Goal: Information Seeking & Learning: Learn about a topic

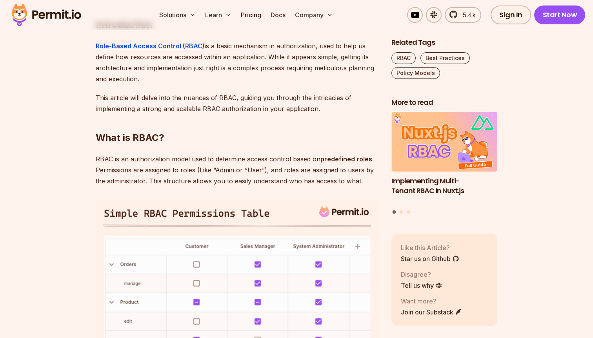
scroll to position [524, 0]
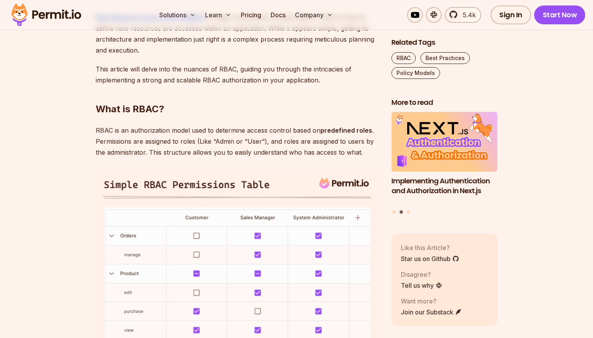
click at [298, 146] on p "RBAC is an authorization model used to determine access control based on predef…" at bounding box center [237, 141] width 283 height 33
click at [305, 144] on p "RBAC is an authorization model used to determine access control based on predef…" at bounding box center [237, 141] width 283 height 33
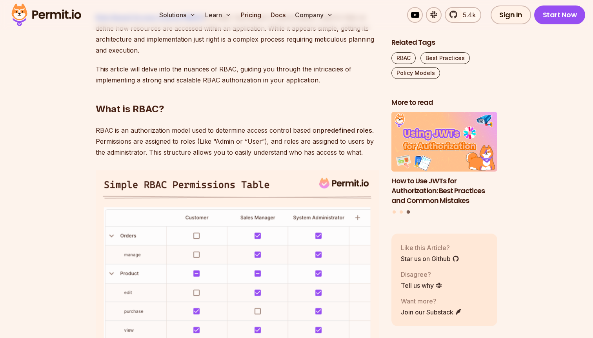
click at [220, 152] on p "RBAC is an authorization model used to determine access control based on predef…" at bounding box center [237, 141] width 283 height 33
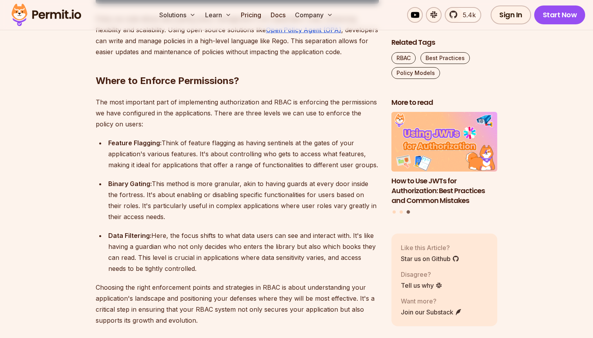
scroll to position [1633, 0]
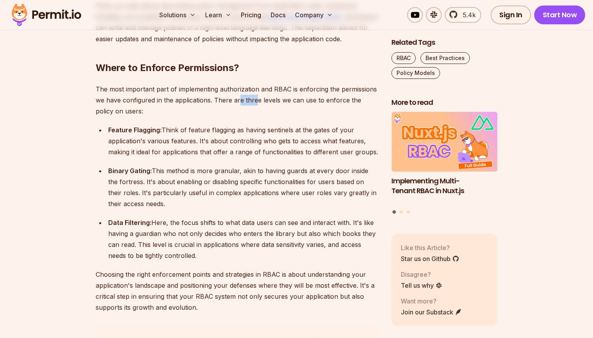
drag, startPoint x: 239, startPoint y: 145, endPoint x: 256, endPoint y: 144, distance: 17.7
click at [256, 116] on p "The most important part of implementing authorization and RBAC is enforcing the…" at bounding box center [237, 100] width 283 height 33
click at [222, 157] on div "Feature Flagging: Think of feature flagging as having sentinels at the gates of…" at bounding box center [243, 140] width 271 height 33
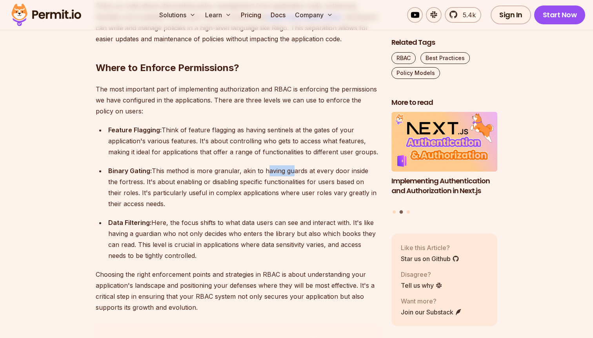
drag, startPoint x: 265, startPoint y: 212, endPoint x: 289, endPoint y: 213, distance: 23.9
click at [289, 209] on div "Binary Gating: This method is more granular, akin to having guards at every doo…" at bounding box center [243, 187] width 271 height 44
drag, startPoint x: 213, startPoint y: 184, endPoint x: 255, endPoint y: 188, distance: 43.0
click at [255, 157] on div "Feature Flagging: Think of feature flagging as having sentinels at the gates of…" at bounding box center [243, 140] width 271 height 33
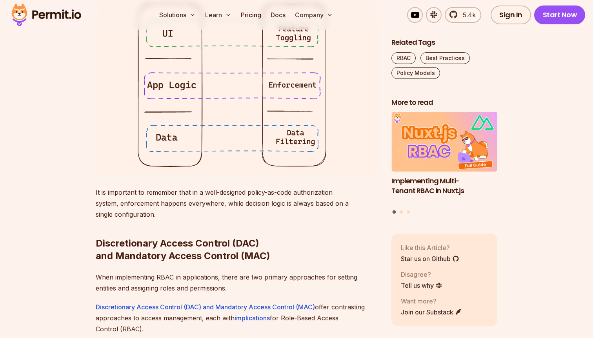
scroll to position [1696, 0]
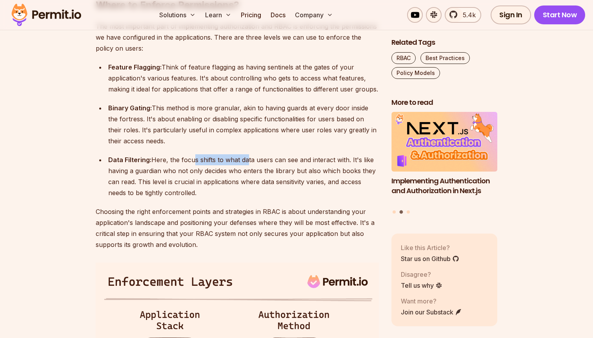
drag, startPoint x: 191, startPoint y: 204, endPoint x: 243, endPoint y: 205, distance: 52.6
click at [243, 198] on div "Data Filtering: Here, the focus shifts to what data users can see and interact …" at bounding box center [243, 176] width 271 height 44
click at [287, 198] on div "Data Filtering: Here, the focus shifts to what data users can see and interact …" at bounding box center [243, 176] width 271 height 44
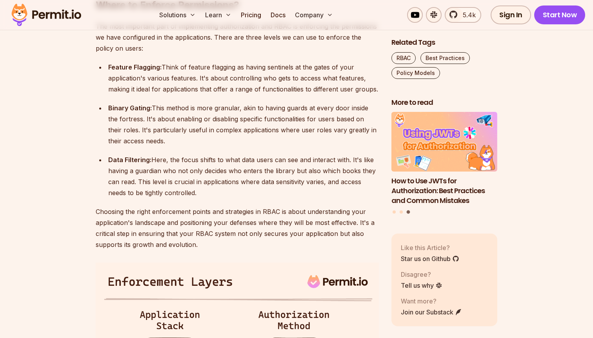
drag, startPoint x: 256, startPoint y: 201, endPoint x: 238, endPoint y: 229, distance: 32.4
click at [238, 198] on div "Data Filtering: Here, the focus shifts to what data users can see and interact …" at bounding box center [243, 176] width 271 height 44
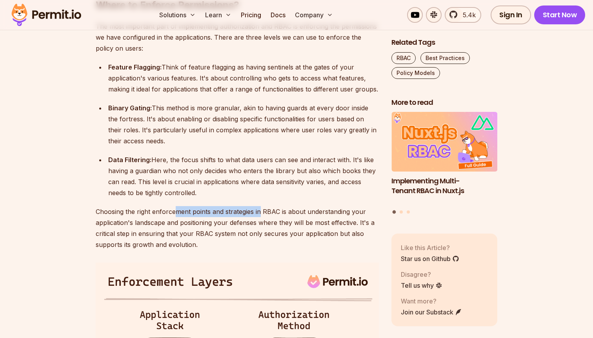
drag, startPoint x: 173, startPoint y: 252, endPoint x: 261, endPoint y: 254, distance: 88.3
click at [261, 250] on p "Choosing the right enforcement points and strategies in RBAC is about understan…" at bounding box center [237, 228] width 283 height 44
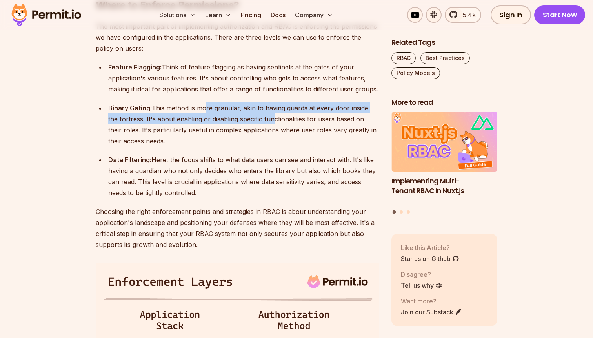
drag, startPoint x: 205, startPoint y: 149, endPoint x: 258, endPoint y: 161, distance: 54.2
click at [259, 146] on div "Binary Gating: This method is more granular, akin to having guards at every doo…" at bounding box center [243, 124] width 271 height 44
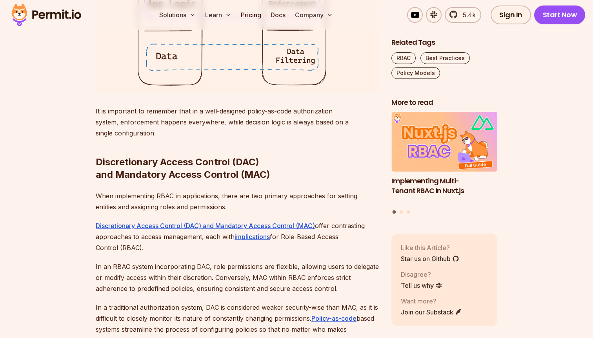
scroll to position [2109, 0]
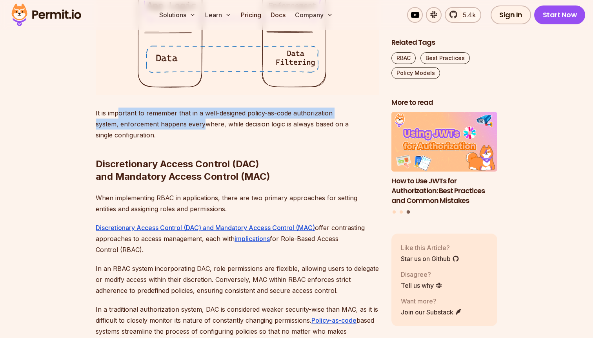
drag, startPoint x: 120, startPoint y: 154, endPoint x: 202, endPoint y: 165, distance: 83.5
click at [202, 140] on p "It is important to remember that in a well-designed policy-as-code authorizatio…" at bounding box center [237, 123] width 283 height 33
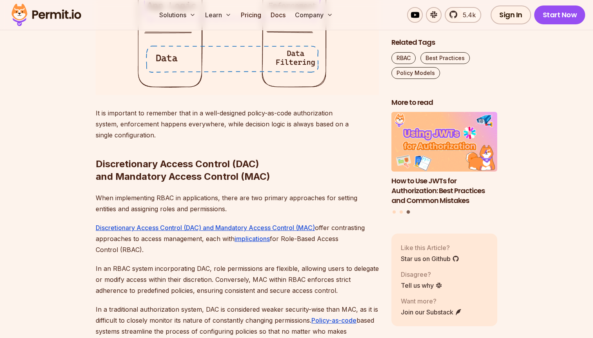
drag, startPoint x: 229, startPoint y: 238, endPoint x: 241, endPoint y: 238, distance: 11.8
click at [238, 214] on p "When implementing RBAC in applications, there are two primary approaches for se…" at bounding box center [237, 203] width 283 height 22
drag, startPoint x: 265, startPoint y: 238, endPoint x: 276, endPoint y: 238, distance: 10.6
click at [276, 214] on p "When implementing RBAC in applications, there are two primary approaches for se…" at bounding box center [237, 203] width 283 height 22
click at [323, 214] on p "When implementing RBAC in applications, there are two primary approaches for se…" at bounding box center [237, 203] width 283 height 22
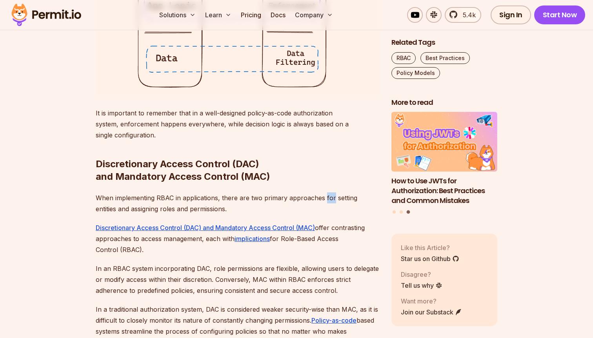
click at [323, 214] on p "When implementing RBAC in applications, there are two primary approaches for se…" at bounding box center [237, 203] width 283 height 22
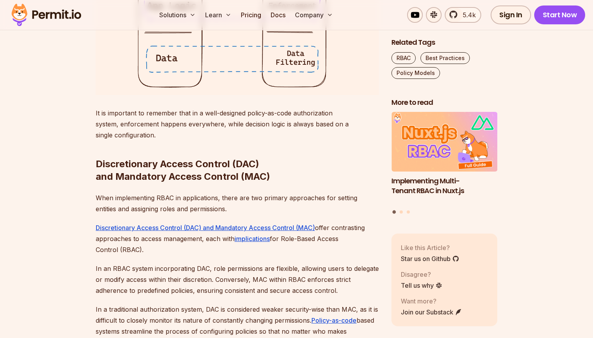
click at [310, 214] on p "When implementing RBAC in applications, there are two primary approaches for se…" at bounding box center [237, 203] width 283 height 22
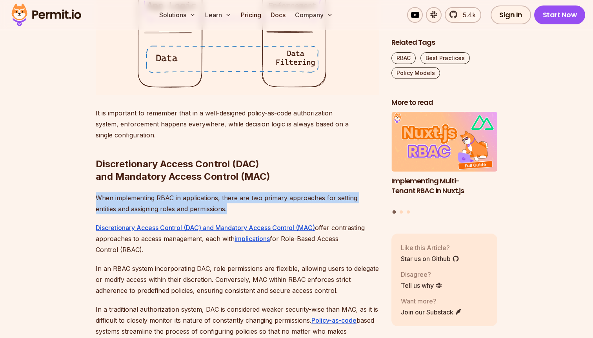
click at [310, 214] on p "When implementing RBAC in applications, there are two primary approaches for se…" at bounding box center [237, 203] width 283 height 22
click at [306, 214] on p "When implementing RBAC in applications, there are two primary approaches for se…" at bounding box center [237, 203] width 283 height 22
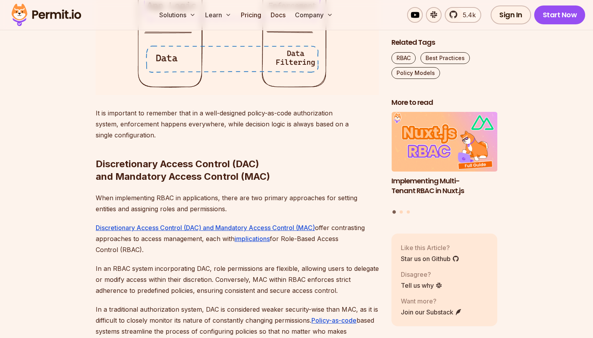
click at [249, 214] on p "When implementing RBAC in applications, there are two primary approaches for se…" at bounding box center [237, 203] width 283 height 22
click at [144, 214] on p "When implementing RBAC in applications, there are two primary approaches for se…" at bounding box center [237, 203] width 283 height 22
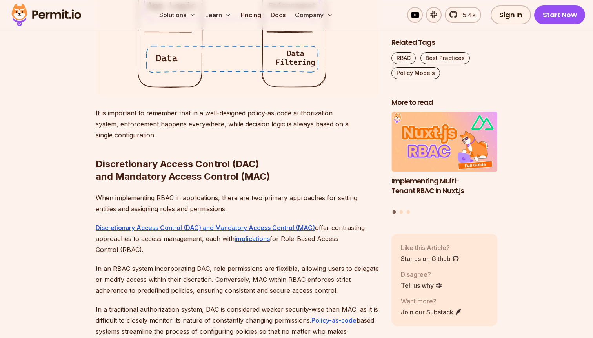
click at [213, 214] on p "When implementing RBAC in applications, there are two primary approaches for se…" at bounding box center [237, 203] width 283 height 22
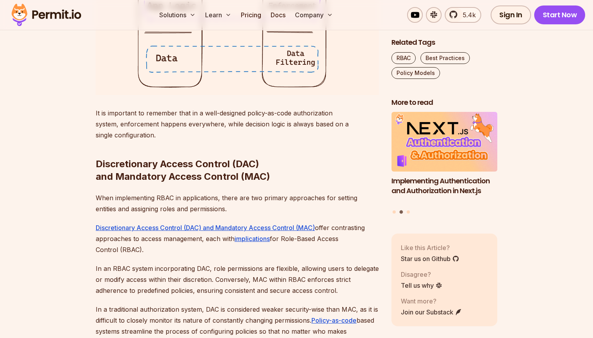
click at [197, 214] on p "When implementing RBAC in applications, there are two primary approaches for se…" at bounding box center [237, 203] width 283 height 22
click at [207, 214] on p "When implementing RBAC in applications, there are two primary approaches for se…" at bounding box center [237, 203] width 283 height 22
click at [206, 214] on p "When implementing RBAC in applications, there are two primary approaches for se…" at bounding box center [237, 203] width 283 height 22
click at [214, 214] on p "When implementing RBAC in applications, there are two primary approaches for se…" at bounding box center [237, 203] width 283 height 22
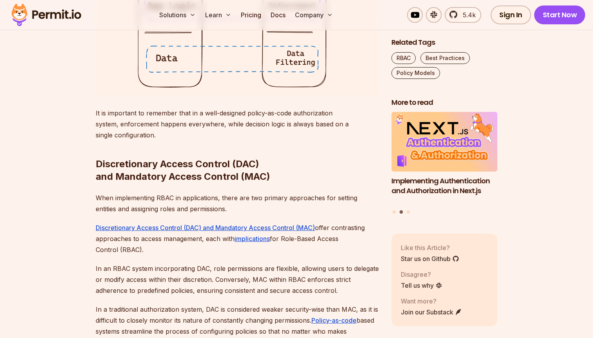
click at [198, 214] on p "When implementing RBAC in applications, there are two primary approaches for se…" at bounding box center [237, 203] width 283 height 22
click at [215, 214] on p "When implementing RBAC in applications, there are two primary approaches for se…" at bounding box center [237, 203] width 283 height 22
click at [182, 214] on p "When implementing RBAC in applications, there are two primary approaches for se…" at bounding box center [237, 203] width 283 height 22
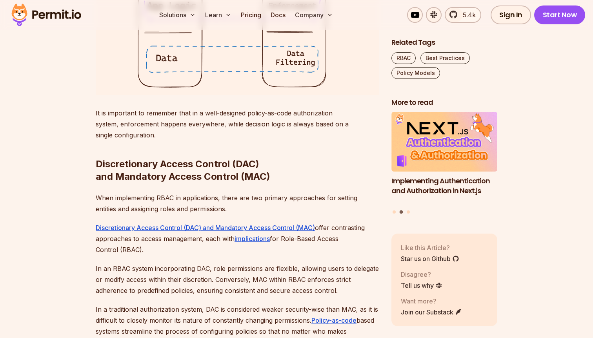
click at [245, 214] on p "When implementing RBAC in applications, there are two primary approaches for se…" at bounding box center [237, 203] width 283 height 22
click at [190, 214] on p "When implementing RBAC in applications, there are two primary approaches for se…" at bounding box center [237, 203] width 283 height 22
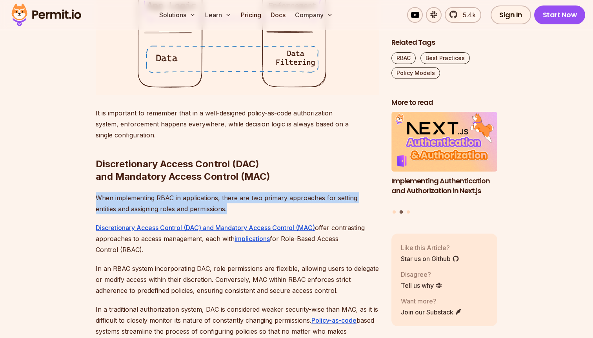
click at [190, 214] on p "When implementing RBAC in applications, there are two primary approaches for se…" at bounding box center [237, 203] width 283 height 22
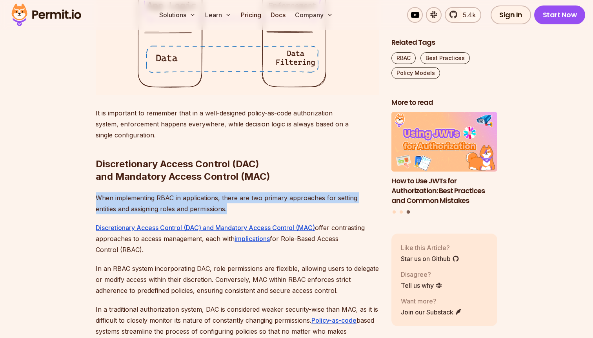
click at [251, 214] on p "When implementing RBAC in applications, there are two primary approaches for se…" at bounding box center [237, 203] width 283 height 22
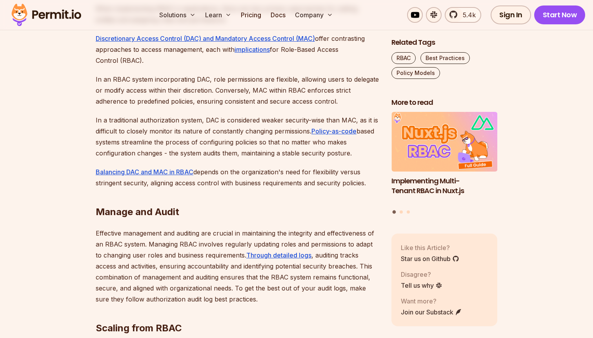
scroll to position [2296, 0]
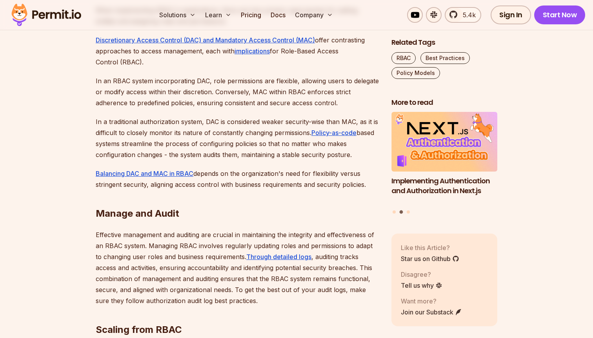
click at [343, 67] on p "Discretionary Access Control (DAC) and Mandatory Access Control (MAC) offer con…" at bounding box center [237, 51] width 283 height 33
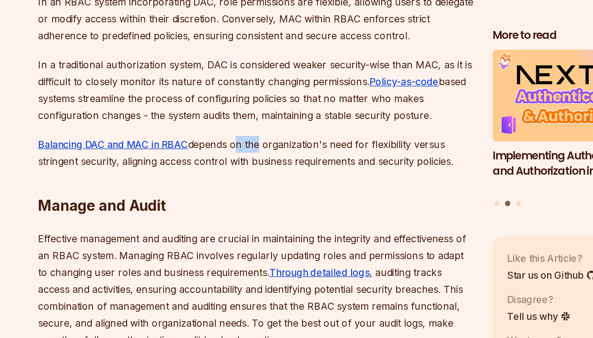
drag, startPoint x: 225, startPoint y: 215, endPoint x: 240, endPoint y: 215, distance: 14.5
click at [240, 190] on p "Balancing DAC and MAC in RBAC depends on the organization's need for flexibilit…" at bounding box center [237, 179] width 283 height 22
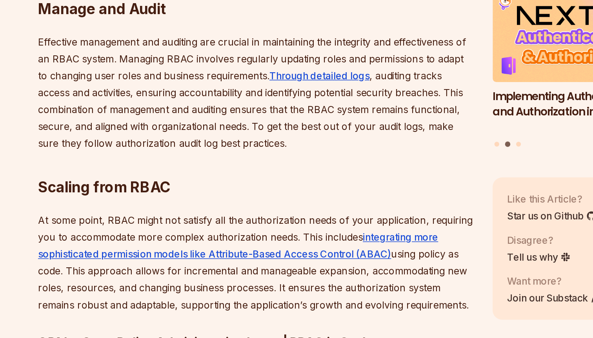
scroll to position [2386, 0]
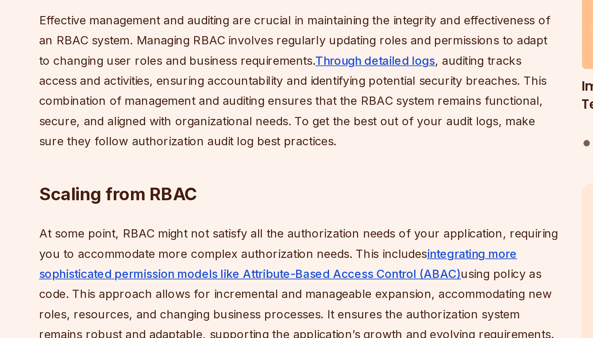
click at [148, 216] on p "Effective management and auditing are crucial in maintaining the integrity and …" at bounding box center [237, 177] width 283 height 77
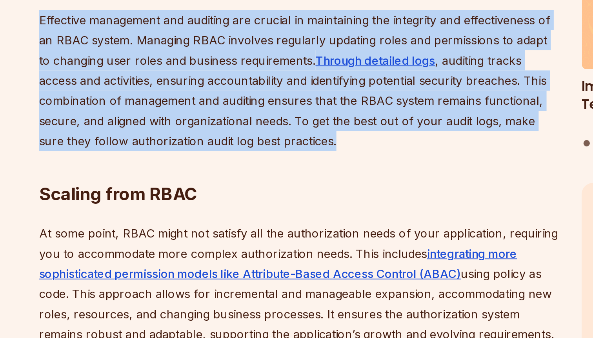
click at [148, 216] on p "Effective management and auditing are crucial in maintaining the integrity and …" at bounding box center [237, 177] width 283 height 77
click at [198, 216] on p "Effective management and auditing are crucial in maintaining the integrity and …" at bounding box center [237, 177] width 283 height 77
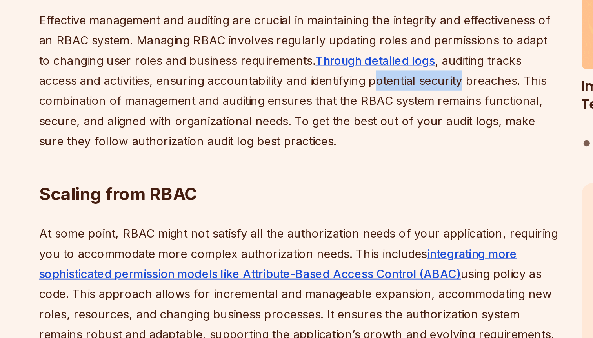
drag, startPoint x: 260, startPoint y: 218, endPoint x: 307, endPoint y: 217, distance: 47.1
click at [307, 216] on p "Effective management and auditing are crucial in maintaining the integrity and …" at bounding box center [237, 177] width 283 height 77
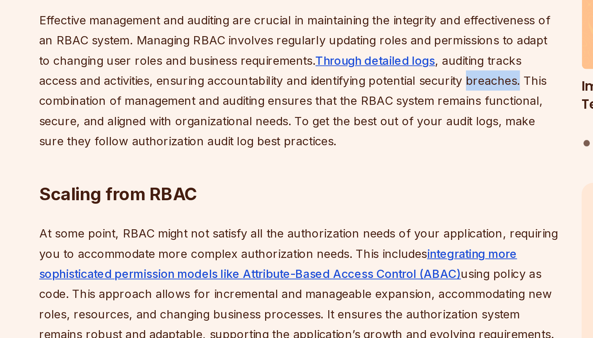
drag, startPoint x: 310, startPoint y: 218, endPoint x: 337, endPoint y: 221, distance: 27.2
click at [337, 216] on p "Effective management and auditing are crucial in maintaining the integrity and …" at bounding box center [237, 177] width 283 height 77
click at [336, 216] on p "Effective management and auditing are crucial in maintaining the integrity and …" at bounding box center [237, 177] width 283 height 77
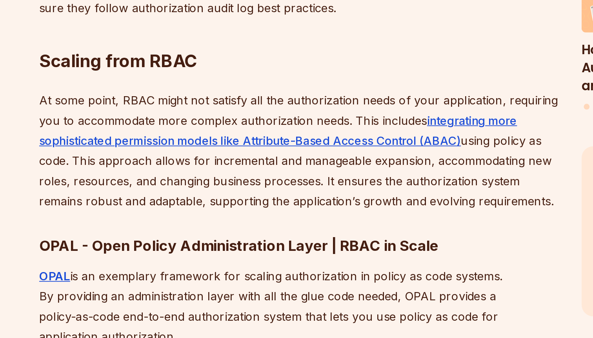
scroll to position [2439, 0]
click at [273, 269] on p "At some point, RBAC might not satisfy all the authorization needs of your appli…" at bounding box center [237, 236] width 283 height 66
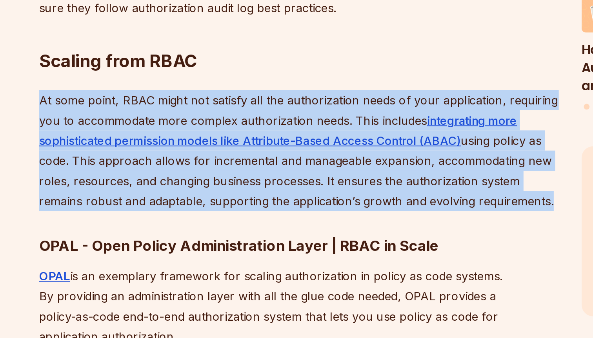
click at [273, 269] on p "At some point, RBAC might not satisfy all the authorization needs of your appli…" at bounding box center [237, 236] width 283 height 66
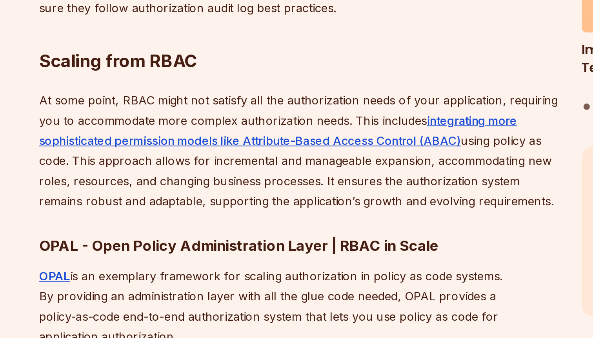
click at [170, 258] on p "At some point, RBAC might not satisfy all the authorization needs of your appli…" at bounding box center [237, 236] width 283 height 66
drag, startPoint x: 188, startPoint y: 250, endPoint x: 235, endPoint y: 251, distance: 46.7
click at [235, 251] on p "At some point, RBAC might not satisfy all the authorization needs of your appli…" at bounding box center [237, 236] width 283 height 66
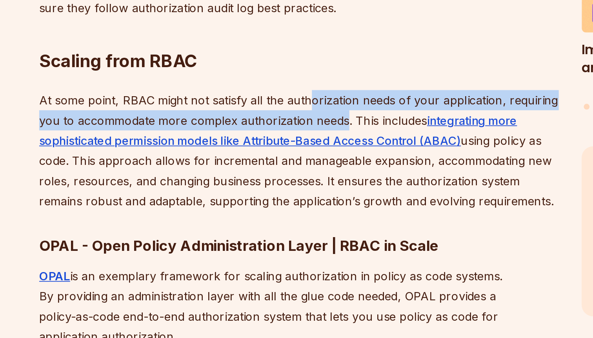
drag, startPoint x: 242, startPoint y: 251, endPoint x: 262, endPoint y: 263, distance: 24.1
click at [262, 263] on p "At some point, RBAC might not satisfy all the authorization needs of your appli…" at bounding box center [237, 236] width 283 height 66
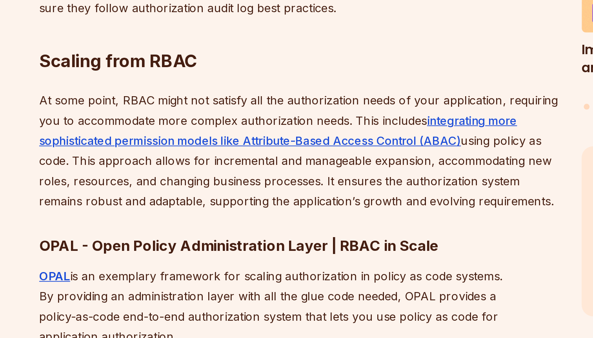
click at [276, 256] on p "At some point, RBAC might not satisfy all the authorization needs of your appli…" at bounding box center [237, 236] width 283 height 66
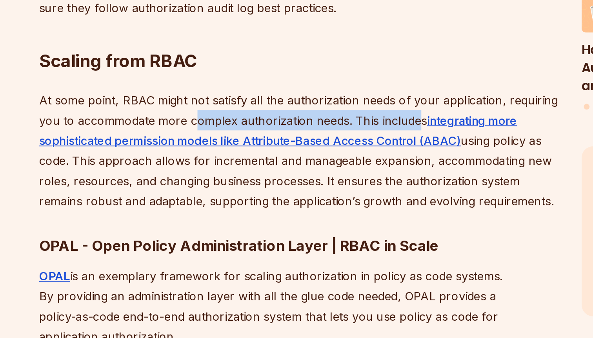
drag, startPoint x: 181, startPoint y: 264, endPoint x: 302, endPoint y: 261, distance: 121.2
click at [302, 261] on p "At some point, RBAC might not satisfy all the authorization needs of your appli…" at bounding box center [237, 236] width 283 height 66
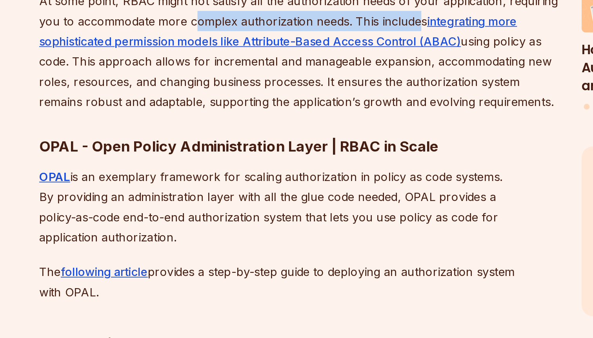
scroll to position [2495, 0]
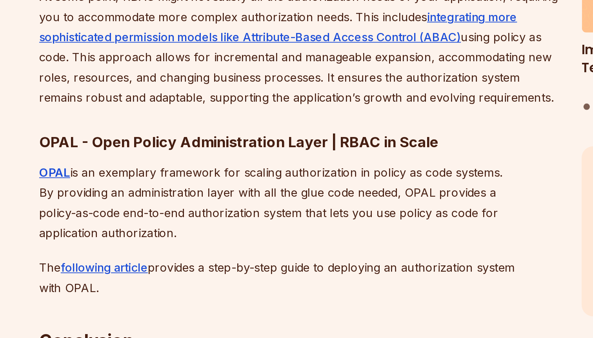
click at [311, 212] on p "At some point, RBAC might not satisfy all the authorization needs of your appli…" at bounding box center [237, 179] width 283 height 66
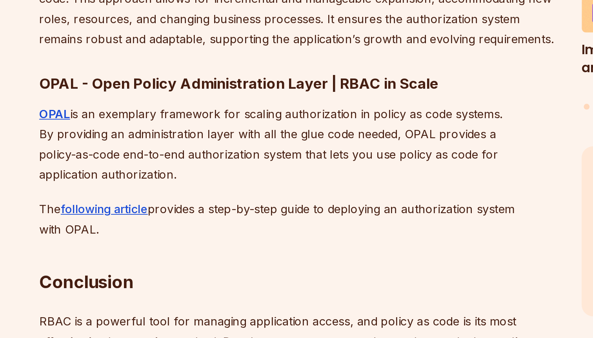
scroll to position [2527, 0]
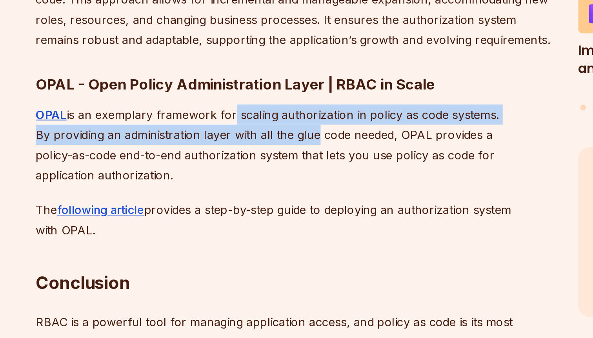
drag, startPoint x: 200, startPoint y: 260, endPoint x: 245, endPoint y: 268, distance: 45.5
click at [245, 254] on p "OPAL is an exemplary framework for scaling authorization in policy as code syst…" at bounding box center [237, 232] width 283 height 44
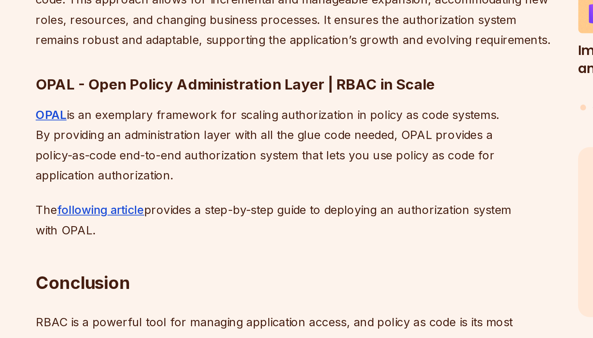
click at [208, 254] on p "OPAL is an exemplary framework for scaling authorization in policy as code syst…" at bounding box center [237, 232] width 283 height 44
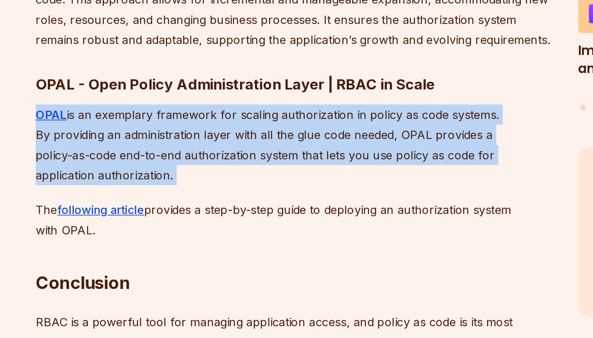
click at [208, 254] on p "OPAL is an exemplary framework for scaling authorization in policy as code syst…" at bounding box center [237, 232] width 283 height 44
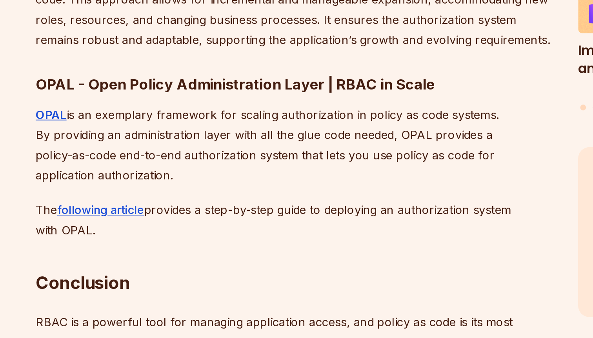
click at [195, 254] on p "OPAL is an exemplary framework for scaling authorization in policy as code syst…" at bounding box center [237, 232] width 283 height 44
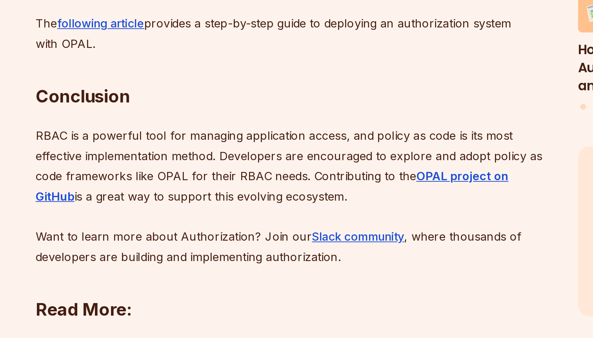
scroll to position [2629, 0]
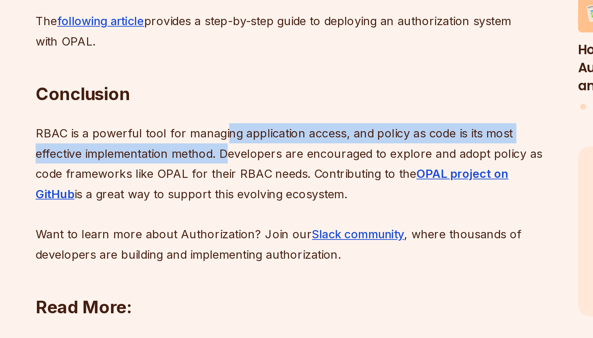
drag, startPoint x: 200, startPoint y: 264, endPoint x: 200, endPoint y: 279, distance: 15.3
click at [200, 280] on p "RBAC is a powerful tool for managing application access, and policy as code is …" at bounding box center [237, 259] width 283 height 77
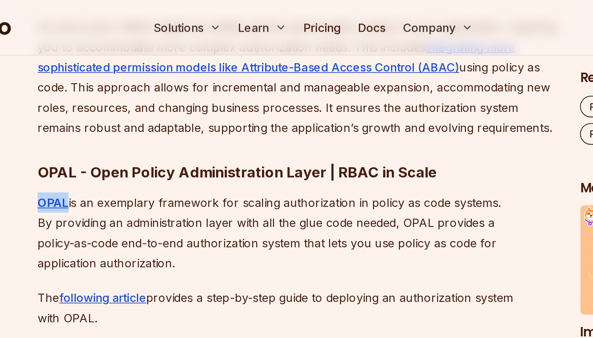
scroll to position [2479, 0]
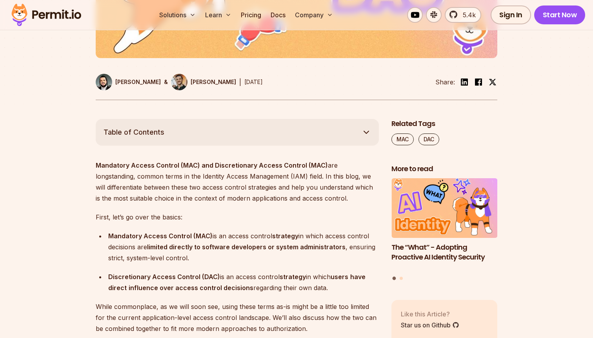
scroll to position [348, 0]
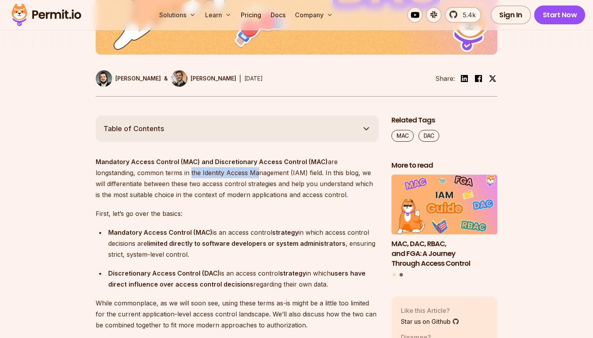
drag, startPoint x: 147, startPoint y: 173, endPoint x: 211, endPoint y: 172, distance: 64.3
click at [211, 172] on p "Mandatory Access Control (MAC) and Discretionary Access Control (MAC) are longs…" at bounding box center [237, 178] width 283 height 44
drag, startPoint x: 293, startPoint y: 173, endPoint x: 308, endPoint y: 174, distance: 14.6
click at [308, 174] on p "Mandatory Access Control (MAC) and Discretionary Access Control (MAC) are longs…" at bounding box center [237, 178] width 283 height 44
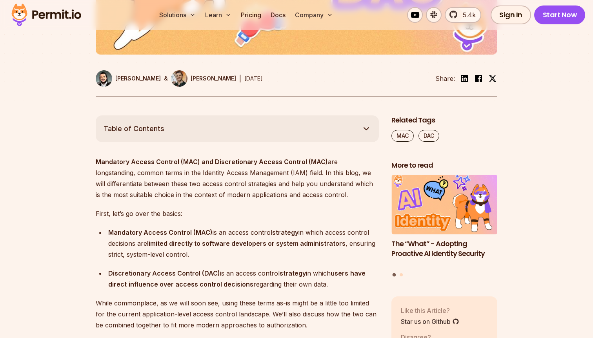
click at [250, 237] on div "Mandatory Access Control (MAC) is an access control strategy in which access co…" at bounding box center [243, 243] width 271 height 33
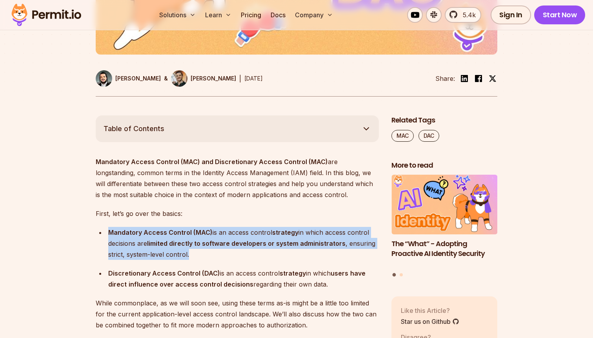
click at [250, 237] on div "Mandatory Access Control (MAC) is an access control strategy in which access co…" at bounding box center [243, 243] width 271 height 33
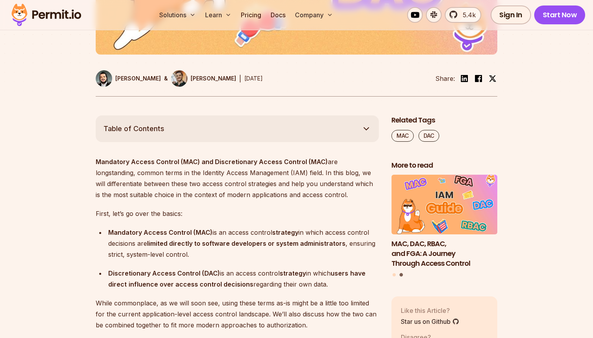
click at [239, 236] on div "Mandatory Access Control (MAC) is an access control strategy in which access co…" at bounding box center [243, 243] width 271 height 33
click at [245, 231] on div "Mandatory Access Control (MAC) is an access control strategy in which access co…" at bounding box center [243, 243] width 271 height 33
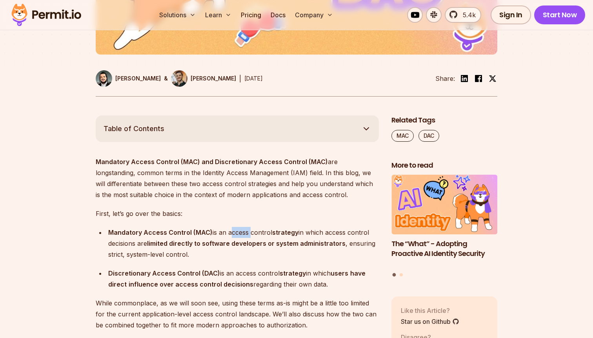
click at [245, 231] on div "Mandatory Access Control (MAC) is an access control strategy in which access co…" at bounding box center [243, 243] width 271 height 33
click at [283, 238] on div "Mandatory Access Control (MAC) is an access control strategy in which access co…" at bounding box center [243, 243] width 271 height 33
click at [290, 236] on div "Mandatory Access Control (MAC) is an access control strategy in which access co…" at bounding box center [243, 243] width 271 height 33
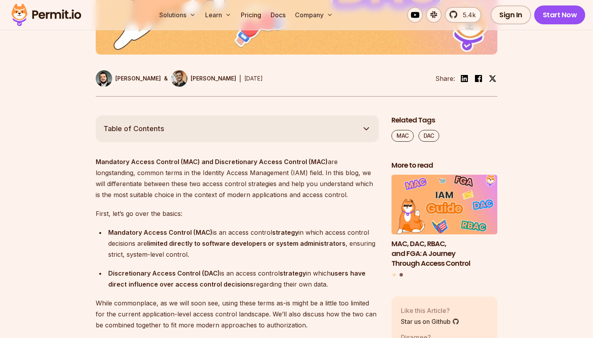
click at [321, 235] on div "Mandatory Access Control (MAC) is an access control strategy in which access co…" at bounding box center [243, 243] width 271 height 33
drag, startPoint x: 165, startPoint y: 245, endPoint x: 235, endPoint y: 243, distance: 69.8
click at [235, 244] on strong "limited directly to software developers or system administrators" at bounding box center [246, 243] width 198 height 8
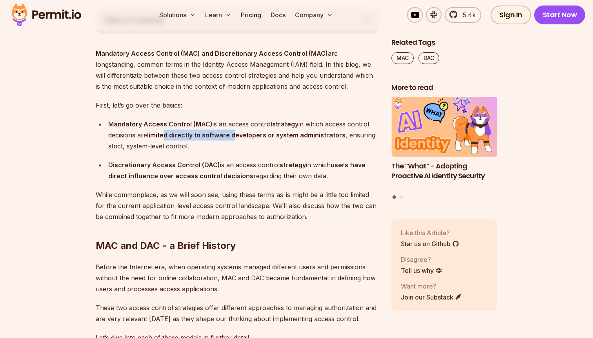
scroll to position [514, 0]
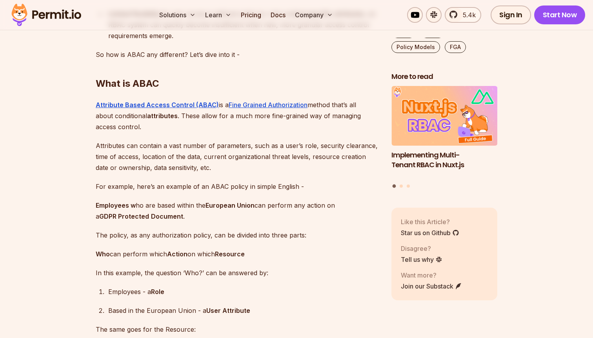
scroll to position [1067, 0]
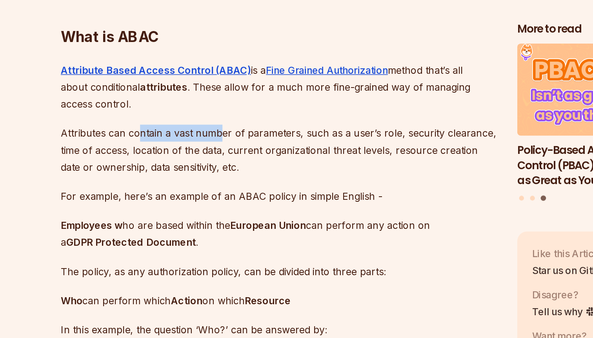
drag, startPoint x: 145, startPoint y: 157, endPoint x: 200, endPoint y: 154, distance: 55.8
click at [199, 154] on p "Attributes can contain a vast number of parameters, such as a user’s role, secu…" at bounding box center [237, 154] width 283 height 33
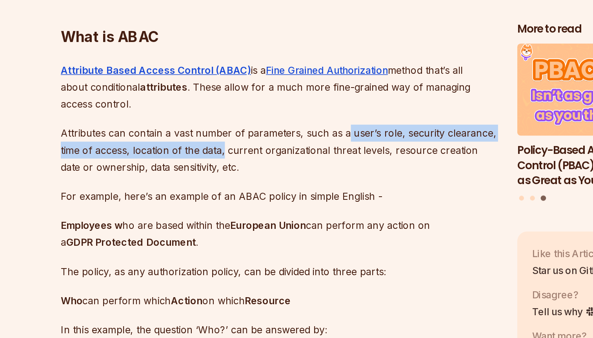
drag, startPoint x: 280, startPoint y: 157, endPoint x: 203, endPoint y: 167, distance: 78.3
click at [202, 167] on p "Attributes can contain a vast number of parameters, such as a user’s role, secu…" at bounding box center [237, 154] width 283 height 33
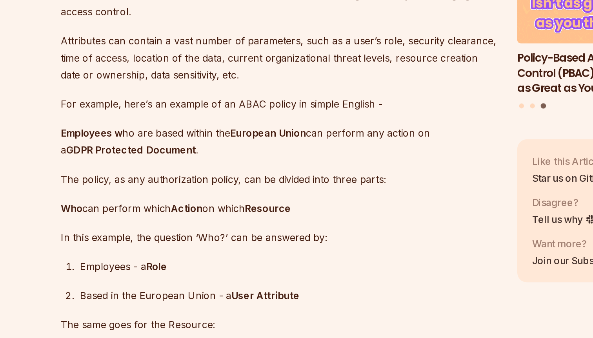
click at [176, 239] on p "The policy, as any authorization policy, can be divided into three parts:" at bounding box center [237, 233] width 283 height 11
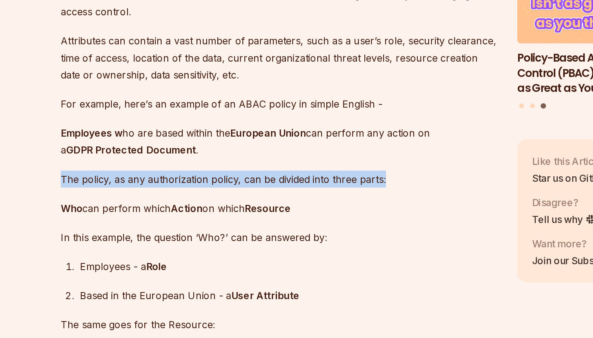
click at [176, 239] on p "The policy, as any authorization policy, can be divided into three parts:" at bounding box center [237, 233] width 283 height 11
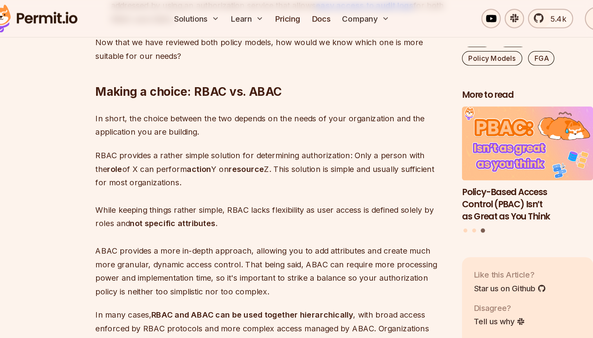
scroll to position [1897, 0]
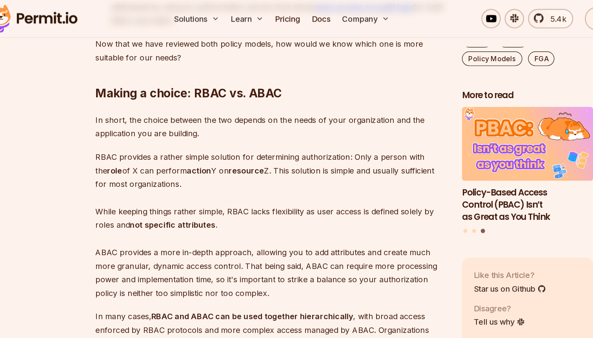
click at [173, 107] on p "In short, the choice between the two depends on the needs of your organization …" at bounding box center [237, 102] width 283 height 22
click at [183, 143] on p "RBAC provides a rather simple solution for determining authorization: Only a pe…" at bounding box center [237, 181] width 283 height 121
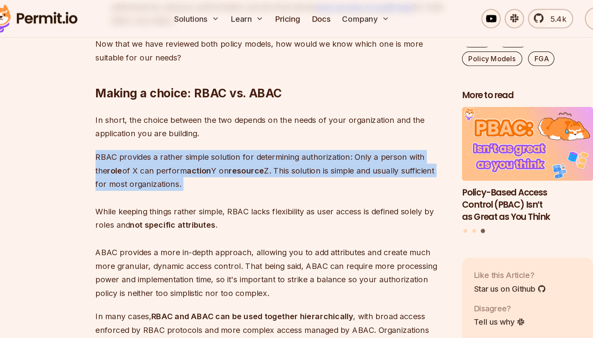
click at [183, 143] on p "RBAC provides a rather simple solution for determining authorization: Only a pe…" at bounding box center [237, 181] width 283 height 121
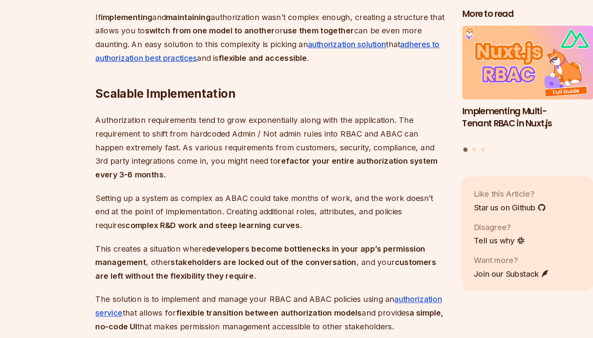
scroll to position [2142, 0]
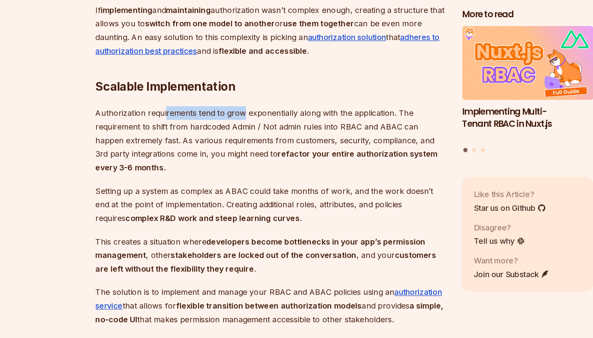
drag, startPoint x: 152, startPoint y: 165, endPoint x: 214, endPoint y: 172, distance: 61.9
click at [214, 172] on p "Authorization requirements tend to grow exponentially along with the applicatio…" at bounding box center [237, 178] width 283 height 55
click at [153, 177] on p "Authorization requirements tend to grow exponentially along with the applicatio…" at bounding box center [237, 178] width 283 height 55
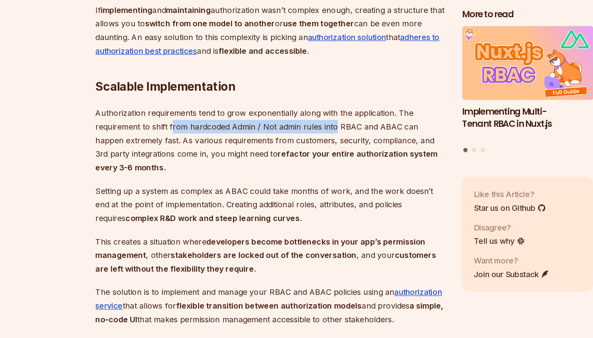
drag, startPoint x: 158, startPoint y: 178, endPoint x: 286, endPoint y: 176, distance: 128.2
click at [286, 176] on p "Authorization requirements tend to grow exponentially along with the applicatio…" at bounding box center [237, 178] width 283 height 55
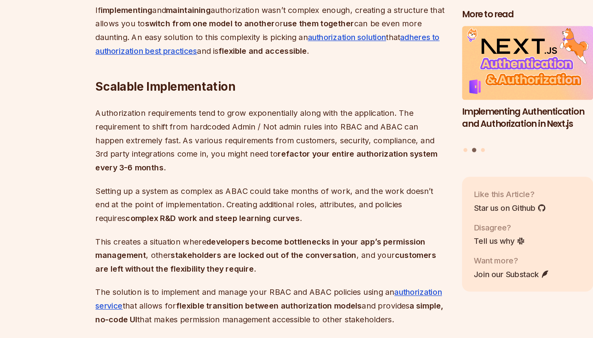
click at [192, 190] on p "Authorization requirements tend to grow exponentially along with the applicatio…" at bounding box center [237, 178] width 283 height 55
click at [183, 189] on p "Authorization requirements tend to grow exponentially along with the applicatio…" at bounding box center [237, 178] width 283 height 55
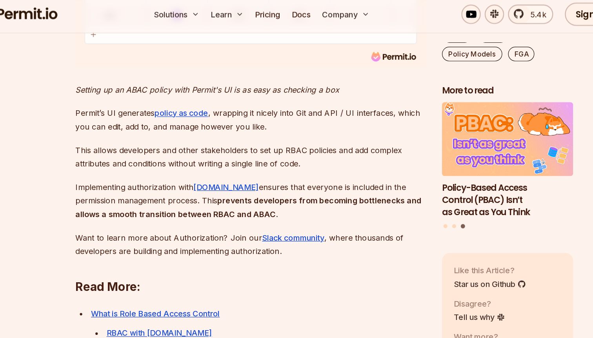
scroll to position [2665, 0]
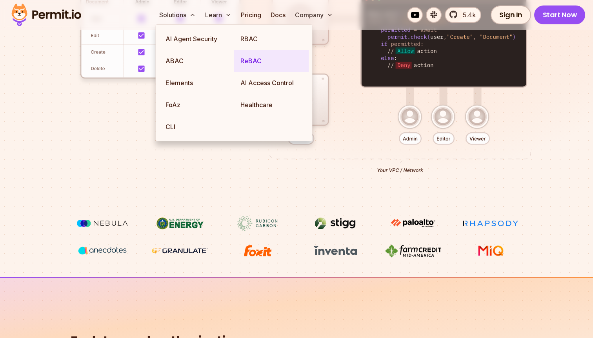
scroll to position [377, 0]
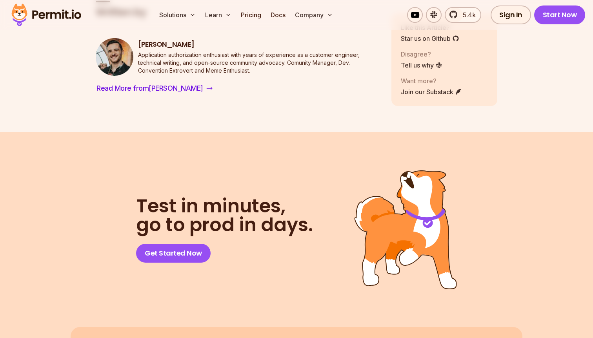
scroll to position [3836, 0]
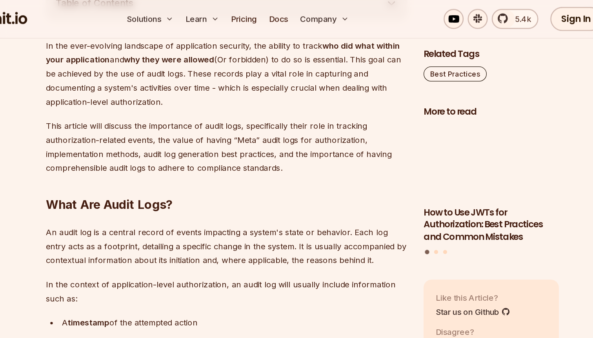
scroll to position [346, 0]
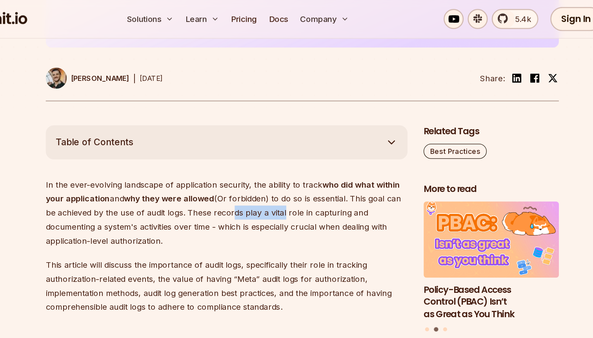
drag, startPoint x: 238, startPoint y: 166, endPoint x: 278, endPoint y: 166, distance: 39.2
click at [279, 166] on p "In the ever-evolving landscape of application security, the ability to track wh…" at bounding box center [237, 166] width 283 height 55
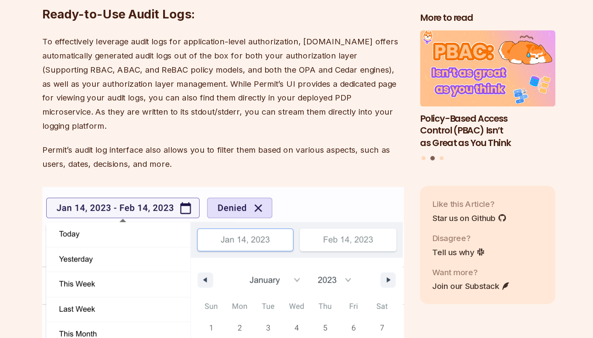
scroll to position [3071, 0]
